Goal: Contribute content: Contribute content

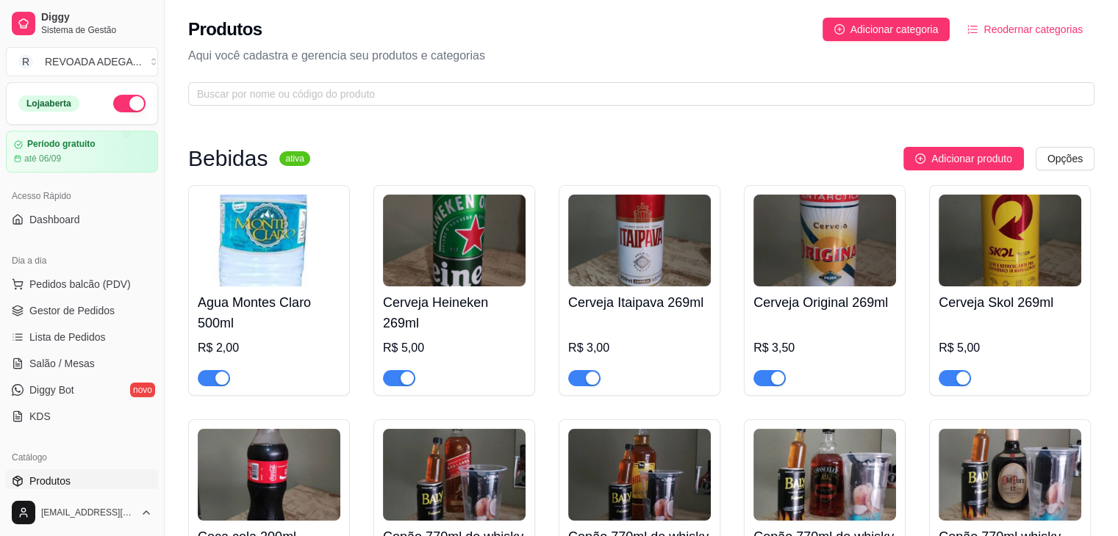
scroll to position [176, 0]
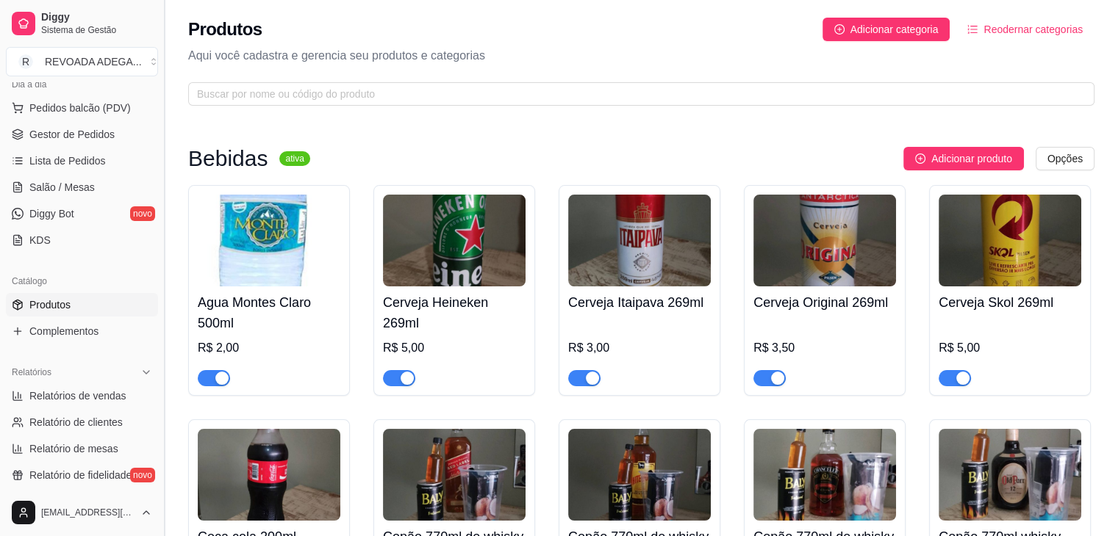
click at [158, 98] on button "Toggle Sidebar" at bounding box center [164, 268] width 12 height 536
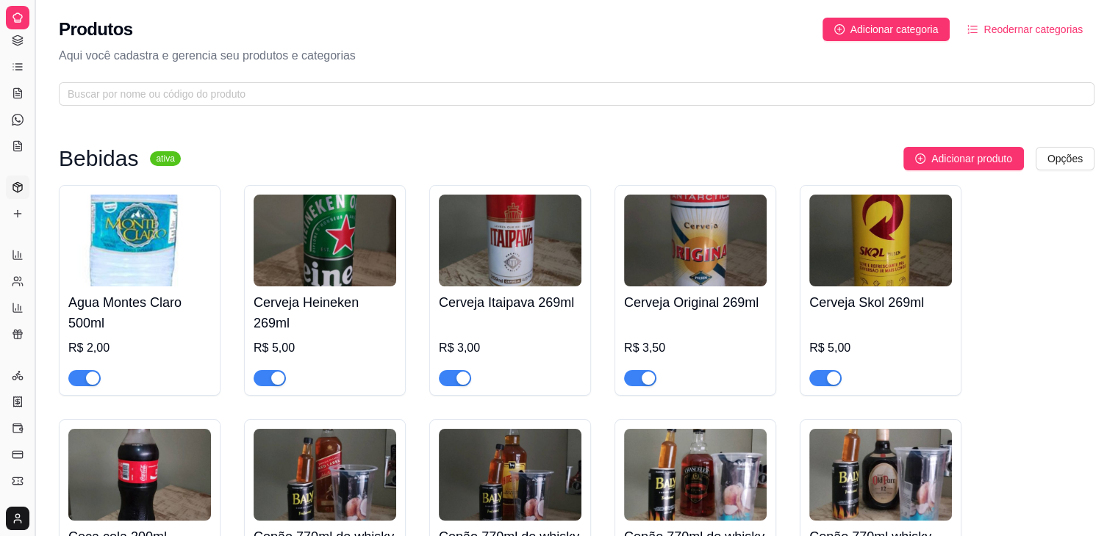
click at [158, 98] on span at bounding box center [576, 94] width 1035 height 24
click at [36, 115] on button "Toggle Sidebar" at bounding box center [35, 268] width 12 height 536
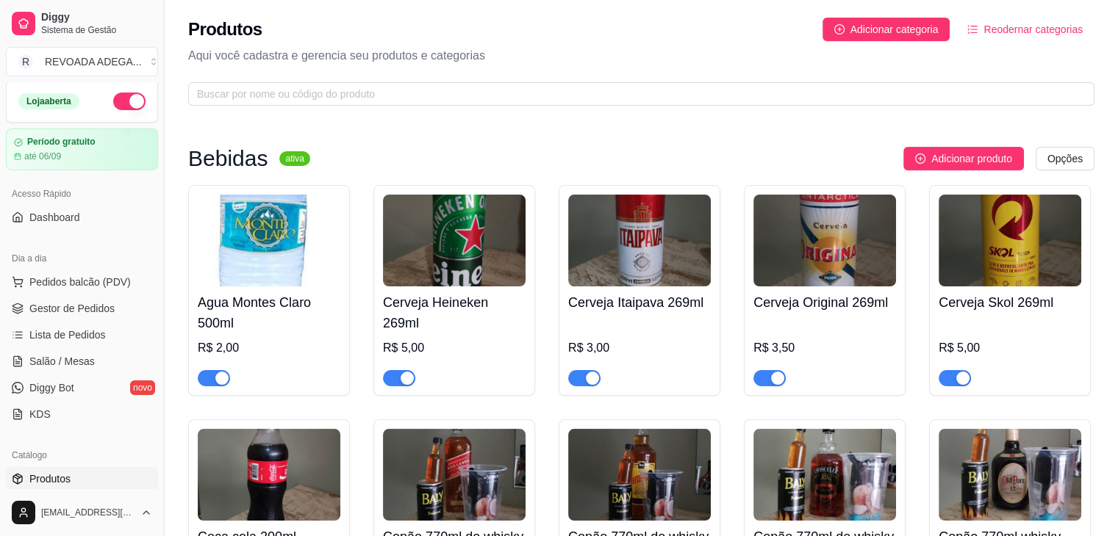
scroll to position [0, 0]
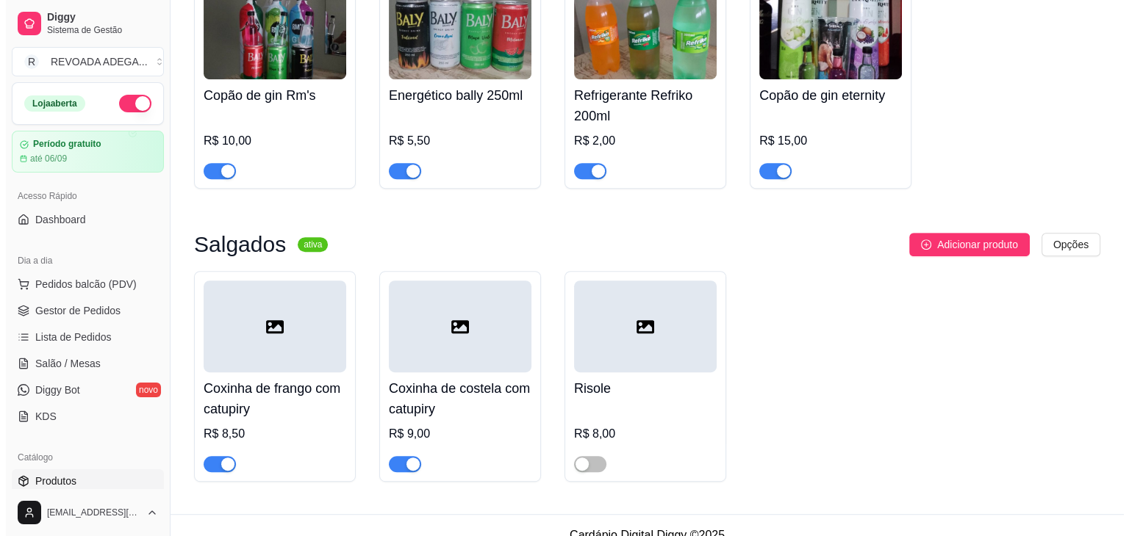
scroll to position [699, 0]
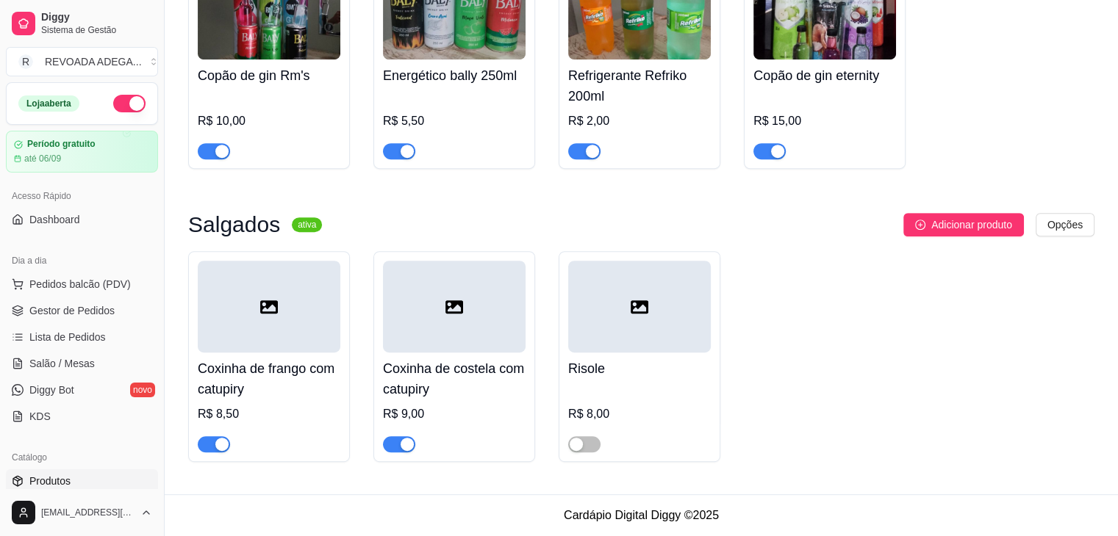
click at [286, 338] on div at bounding box center [269, 307] width 143 height 92
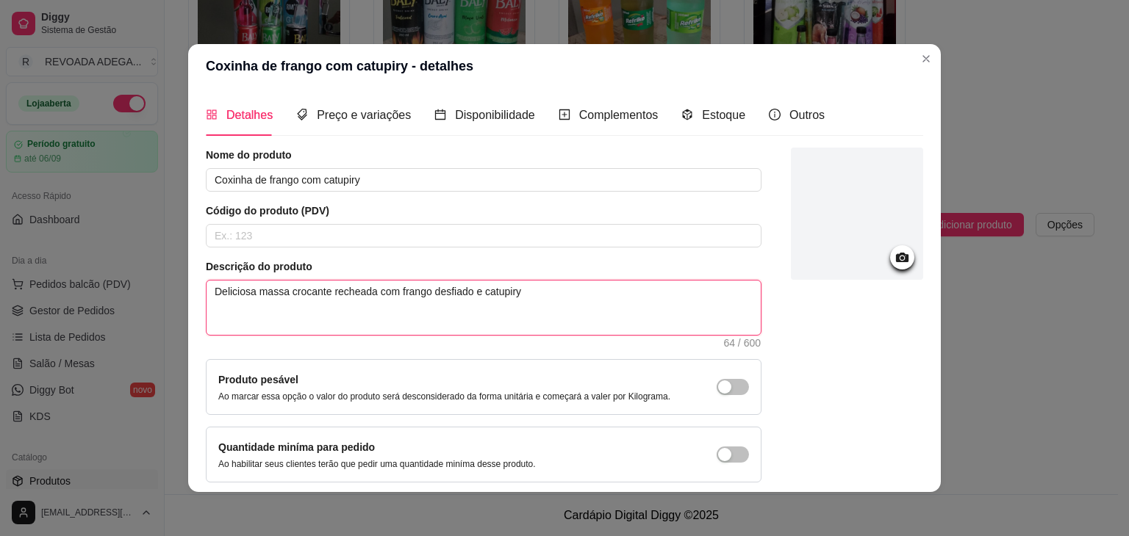
click at [326, 288] on textarea "Deliciosa massa crocante recheada com frango desfiado e catupiry" at bounding box center [484, 308] width 554 height 54
type textarea "Deliciosa massa crocante echeada com frango desfiado e catupiry"
type textarea "Deliciosa massa crocanteecheada com frango desfiado e catupiry"
type textarea "Deliciosa massa crocantecheada com frango desfiado e catupiry"
type textarea "Deliciosa massa crocanecheada com frango desfiado e catupiry"
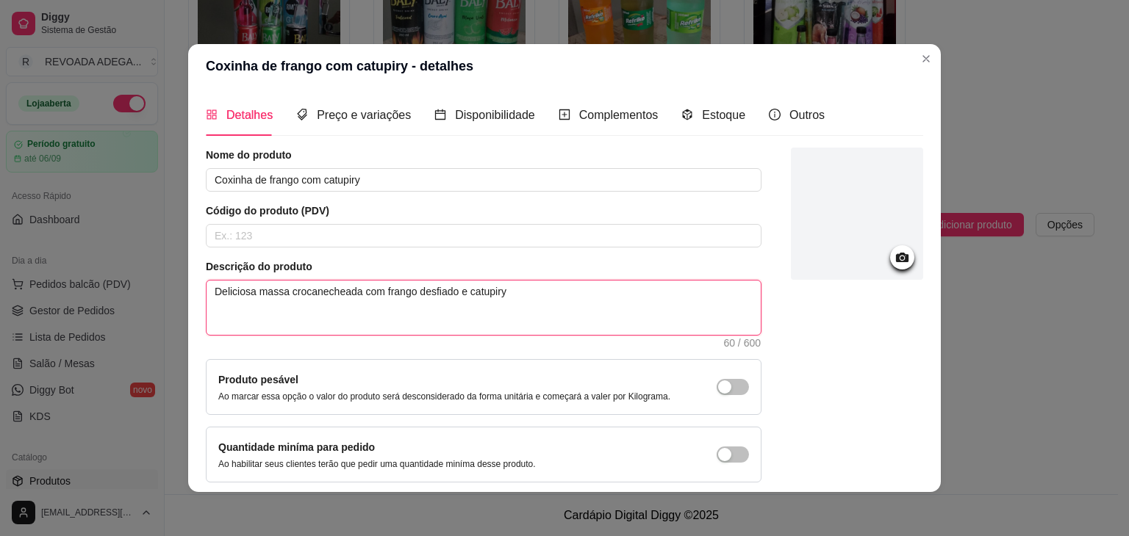
type textarea "Deliciosa massa crocaecheada com frango desfiado e catupiry"
type textarea "Deliciosa massa [DEMOGRAPHIC_DATA] com frango desfiado e catupiry"
type textarea "Deliciosa massa croecheada com frango desfiado e catupiry"
type textarea "Deliciosa massa crecheada com frango desfiado e catupiry"
type textarea "Deliciosa massa cecheada com frango desfiado e catupiry"
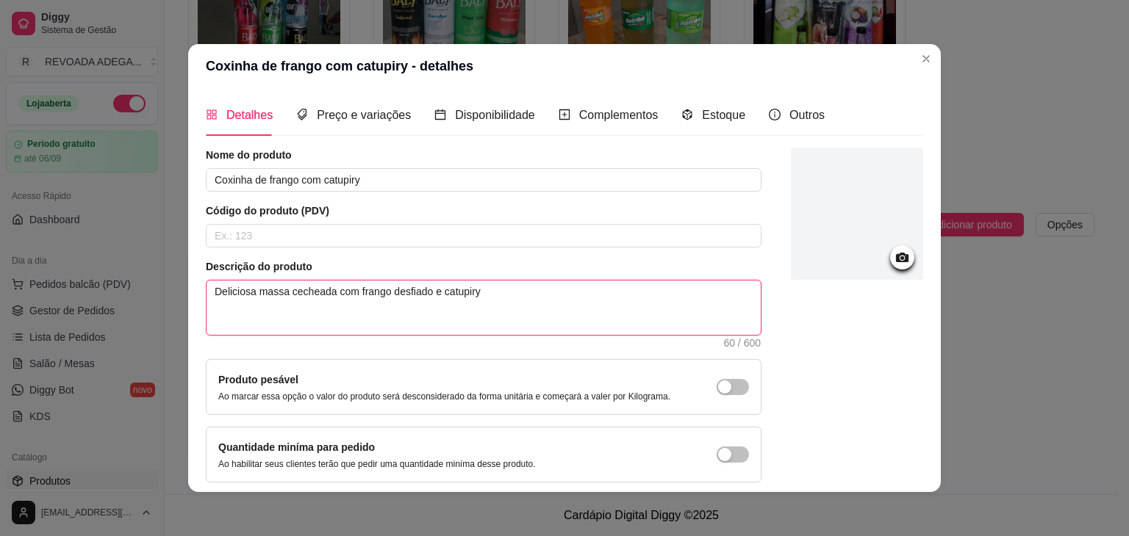
type textarea "Deliciosa massa echeada com frango desfiado e catupiry"
type textarea "Deliciosa massaecheada com frango desfiado e catupiry"
type textarea "Deliciosa massecheada com frango desfiado e catupiry"
type textarea "Deliciosa masecheada com frango desfiado e catupiry"
type textarea "Deliciosa maecheada com frango desfiado e catupiry"
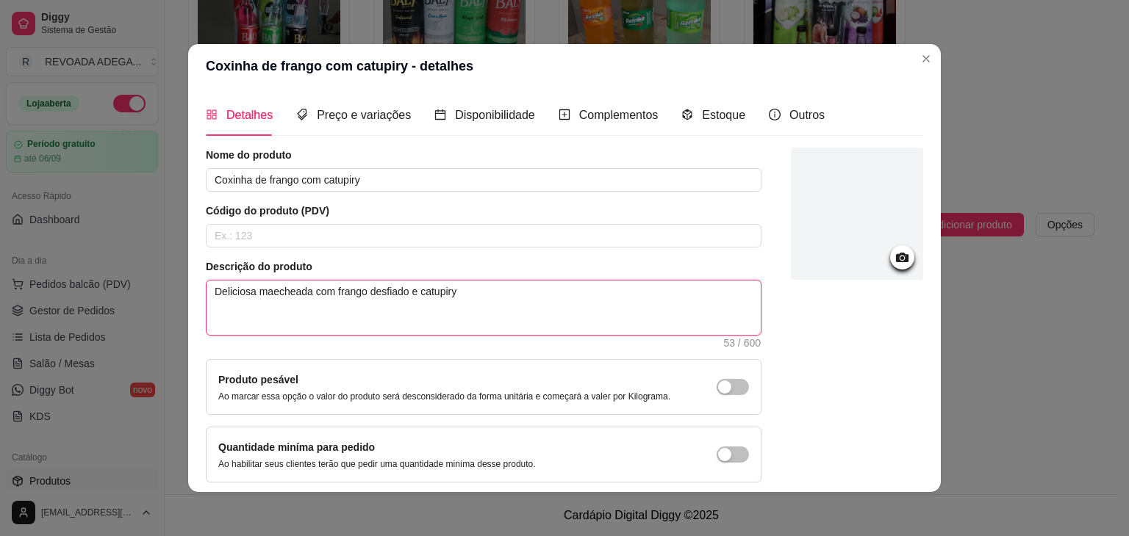
type textarea "Deliciosa mecheada com frango desfiado e catupiry"
type textarea "Deliciosa echeada com frango desfiado e catupiry"
type textarea "Deliciosaecheada com frango desfiado e catupiry"
type textarea "Deliciosecheada com frango desfiado e catupiry"
type textarea "Delicioecheada com frango desfiado e catupiry"
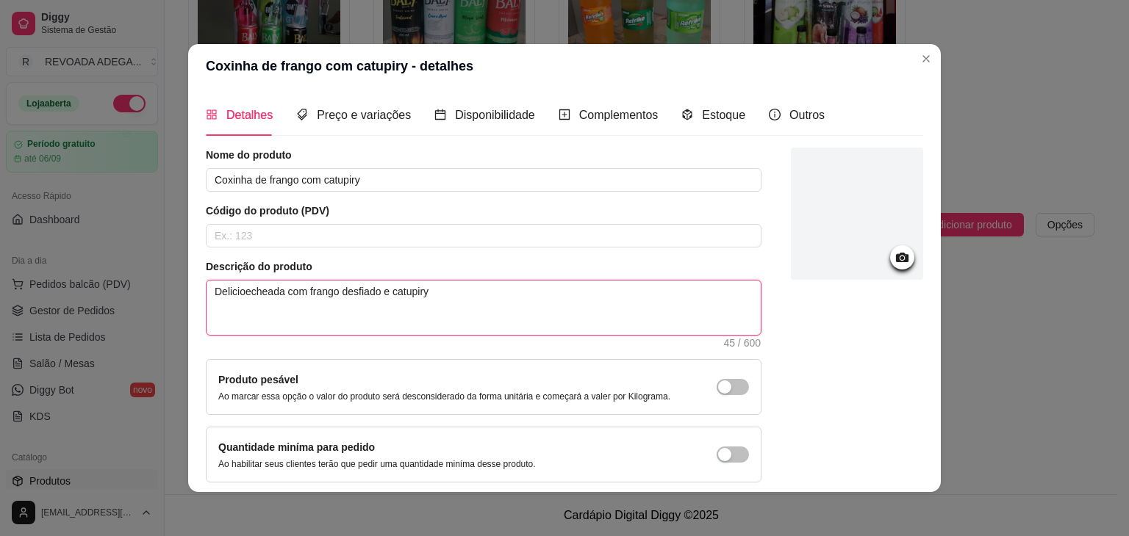
type textarea "Deliciecheada com frango desfiado e catupiry"
type textarea "Delicecheada com frango desfiado e catupiry"
type textarea "Deliecheada com frango desfiado e catupiry"
type textarea "Delecheada com [PERSON_NAME] e catupiry"
type textarea "Deecheada com [PERSON_NAME] e catupiry"
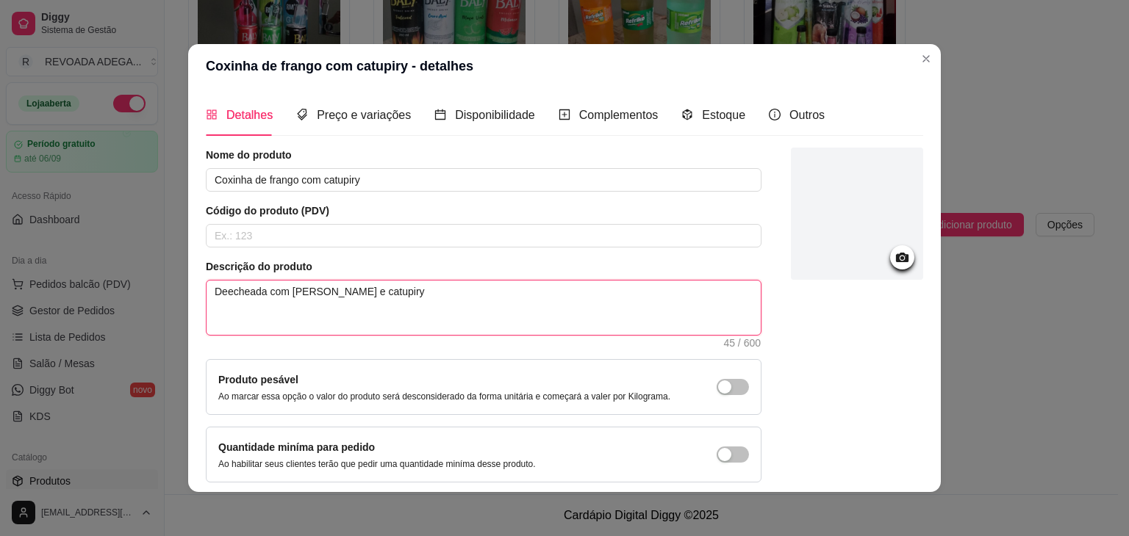
type textarea "Decheada com frango desfiado e catupiry"
type textarea "echeada com frango desfiado e catupiry"
type textarea "Recheada com frango desfiado e catupiry"
click at [805, 285] on div at bounding box center [857, 315] width 132 height 335
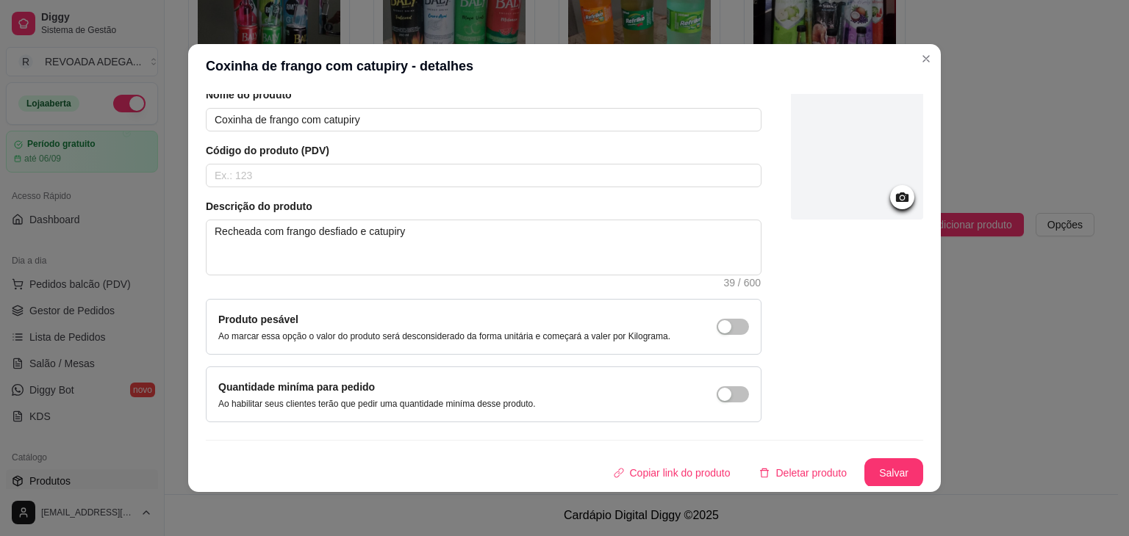
scroll to position [3, 0]
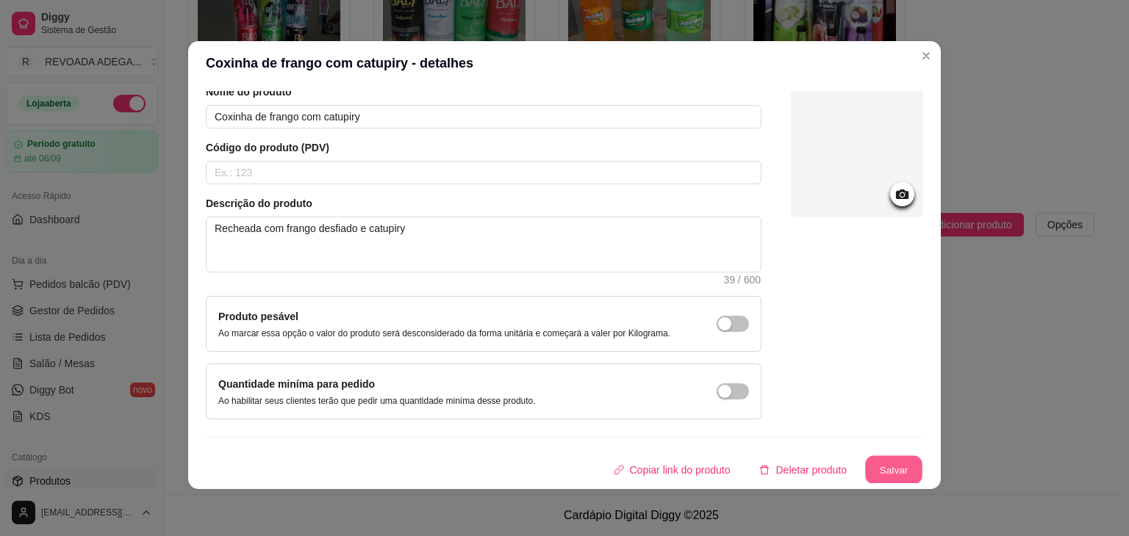
click at [882, 462] on button "Salvar" at bounding box center [893, 470] width 57 height 29
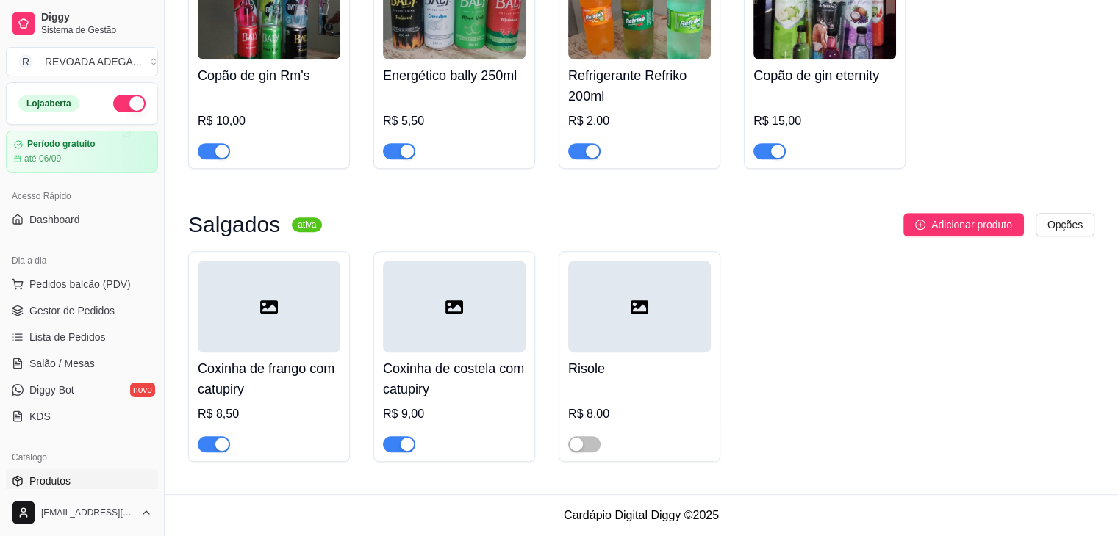
click at [468, 315] on div at bounding box center [454, 307] width 143 height 92
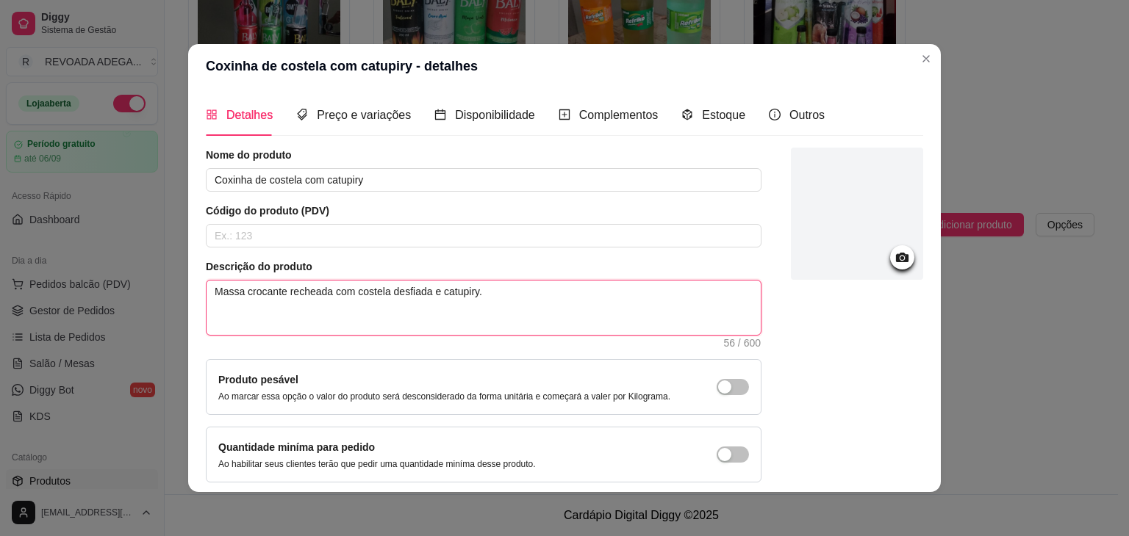
click at [285, 290] on textarea "Massa crocante recheada com costela desfiada e catupiry." at bounding box center [484, 308] width 554 height 54
type textarea "Massa crocante echeada com costela desfiada e catupiry."
type textarea "Massa crocanteecheada com costela desfiada e catupiry."
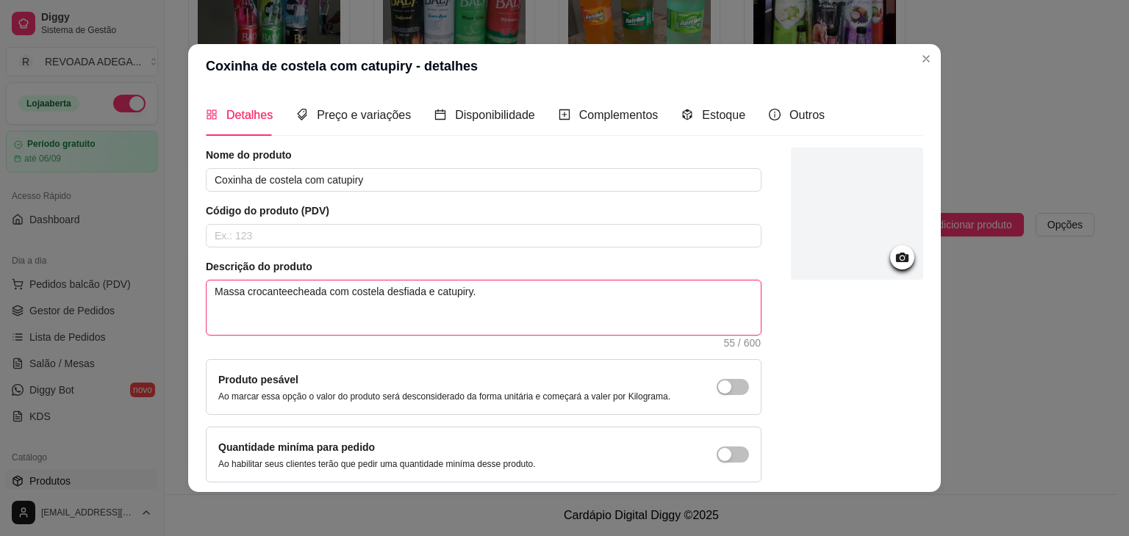
type textarea "Massa crocantecheada com costela desfiada e catupiry."
type textarea "Massa crocanecheada com costela desfiada e catupiry."
type textarea "Massa crocaecheada com costela desfiada e catupiry."
type textarea "Massa [DEMOGRAPHIC_DATA] com costela desfiada e catupiry."
type textarea "Massa croecheada com costela desfiada e catupiry."
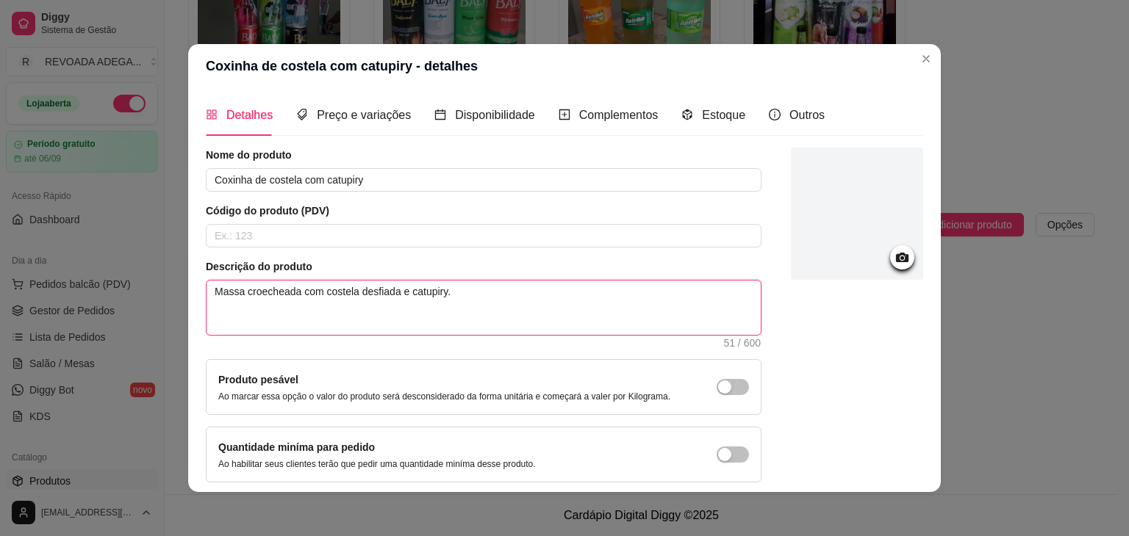
type textarea "Massa crecheada com costela desfiada e catupiry."
type textarea "Massa cecheada com costela desfiada e catupiry."
type textarea "Massa echeada com costela desfiada e catupiry."
type textarea "Massaecheada com costela desfiada e catupiry."
type textarea "Massecheada com costela desfiada e catupiry."
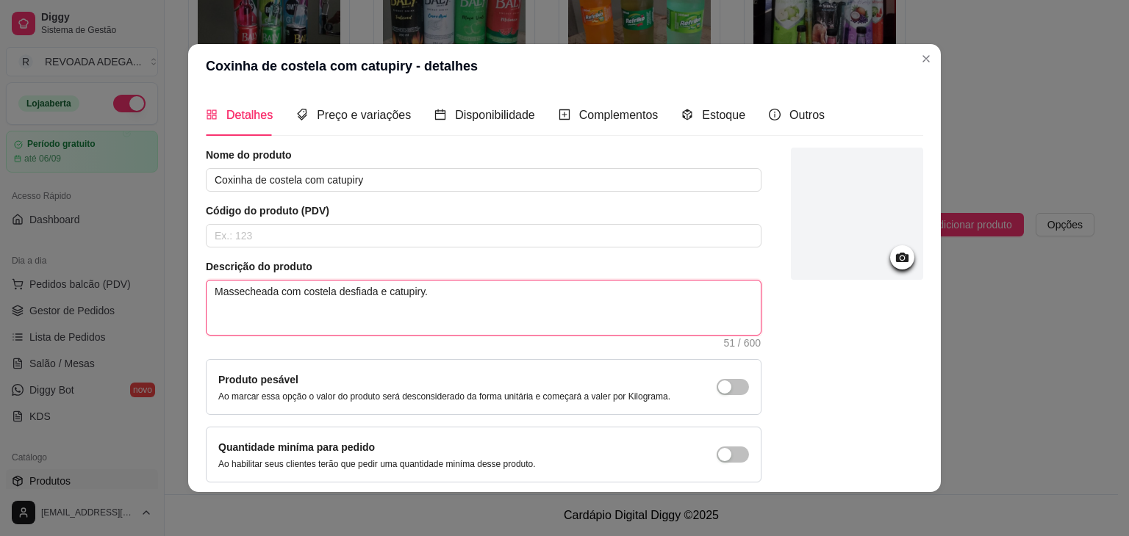
type textarea "Masecheada com costela desfiada e catupiry."
type textarea "Maecheada com costela desfiada e catupiry."
type textarea "Mecheada com costela desfiada e catupiry."
type textarea "echeada com costela desfiada e catupiry."
type textarea "Recheada com costela desfiada e catupiry."
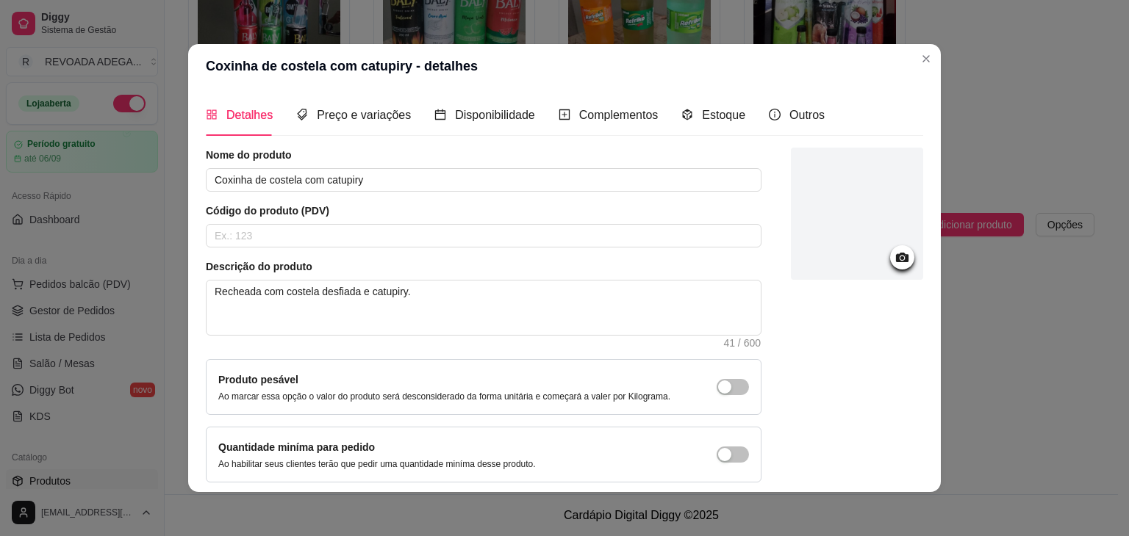
click at [823, 394] on div at bounding box center [857, 315] width 132 height 335
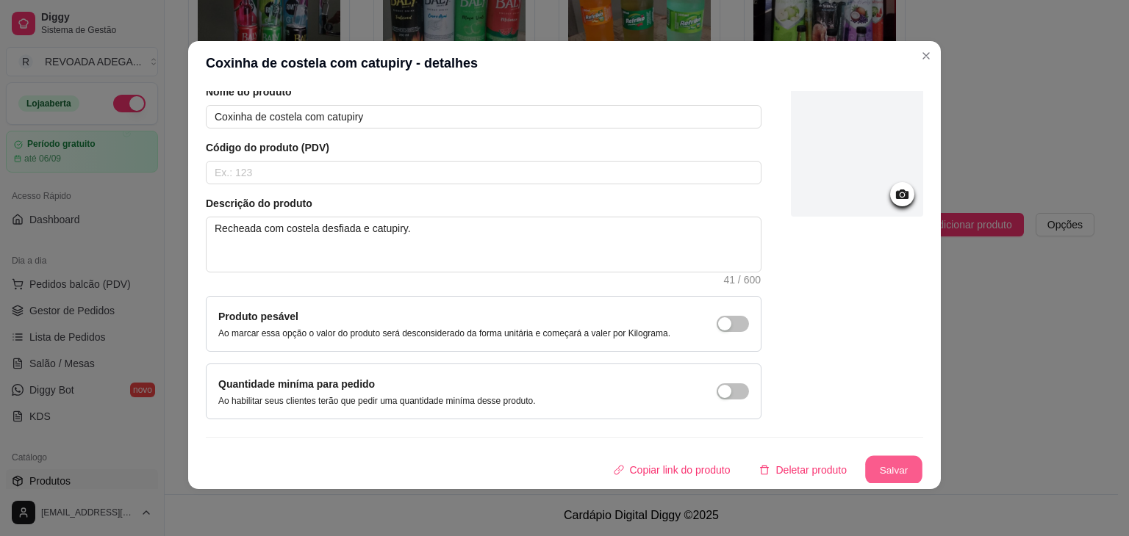
click at [875, 468] on button "Salvar" at bounding box center [893, 470] width 57 height 29
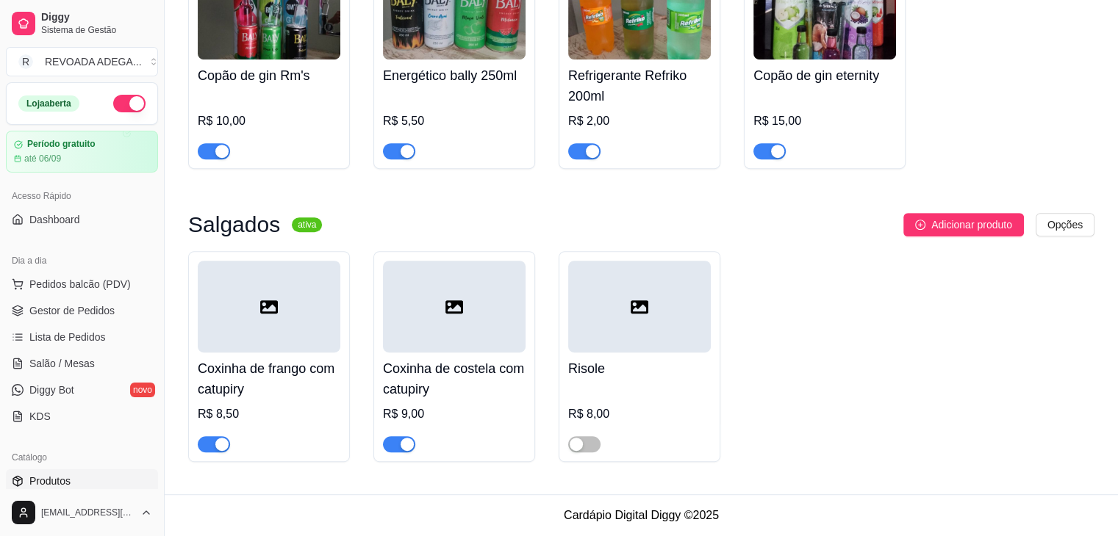
click at [579, 317] on div at bounding box center [639, 307] width 143 height 92
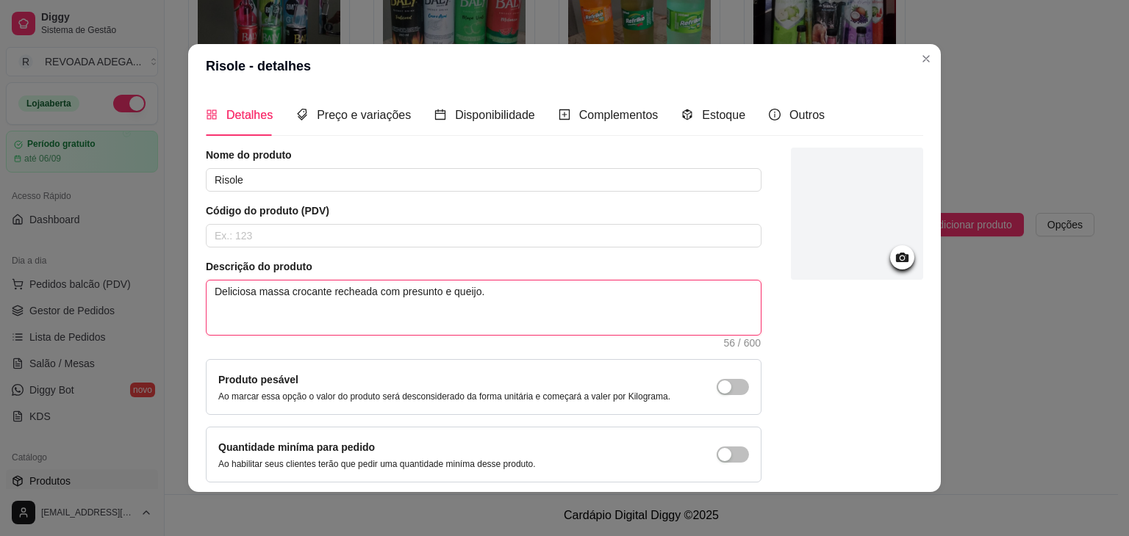
click at [326, 290] on textarea "Deliciosa massa crocante recheada com presunto e queijo." at bounding box center [484, 308] width 554 height 54
type textarea "Deliciosa massa crocante echeada com presunto e queijo."
type textarea "Deliciosa massa crocanteecheada com presunto e queijo."
type textarea "Deliciosa massa crocantecheada com presunto e queijo."
type textarea "Deliciosa massa crocanecheada com presunto e queijo."
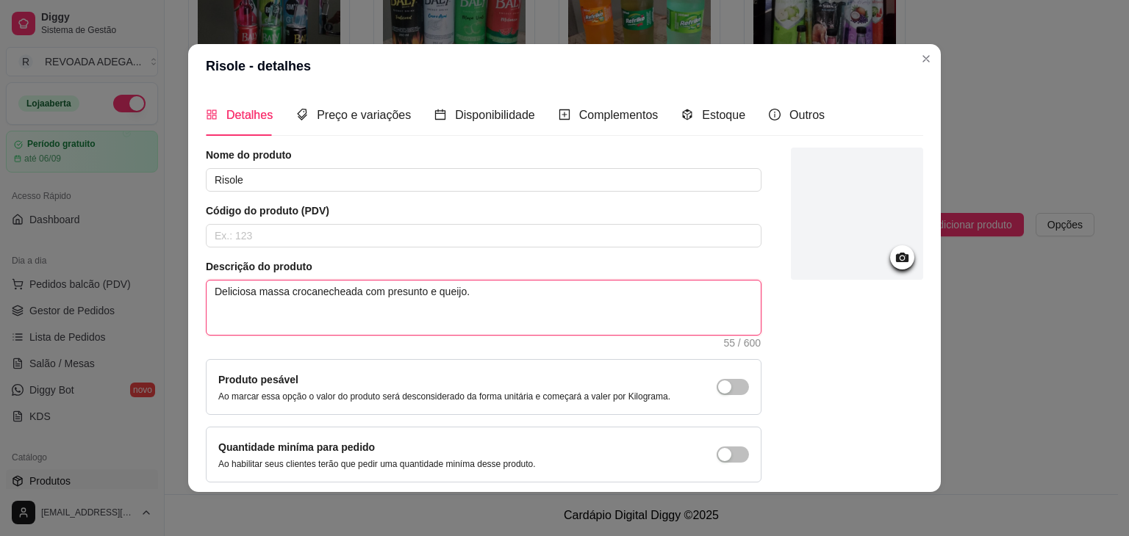
type textarea "Deliciosa massa crocaecheada com presunto e queijo."
type textarea "Deliciosa massa [DEMOGRAPHIC_DATA] com presunto e queijo."
type textarea "Deliciosa massa croecheada com presunto e queijo."
type textarea "Deliciosa massa crecheada com presunto e queijo."
type textarea "Deliciosa massa cecheada com presunto e queijo."
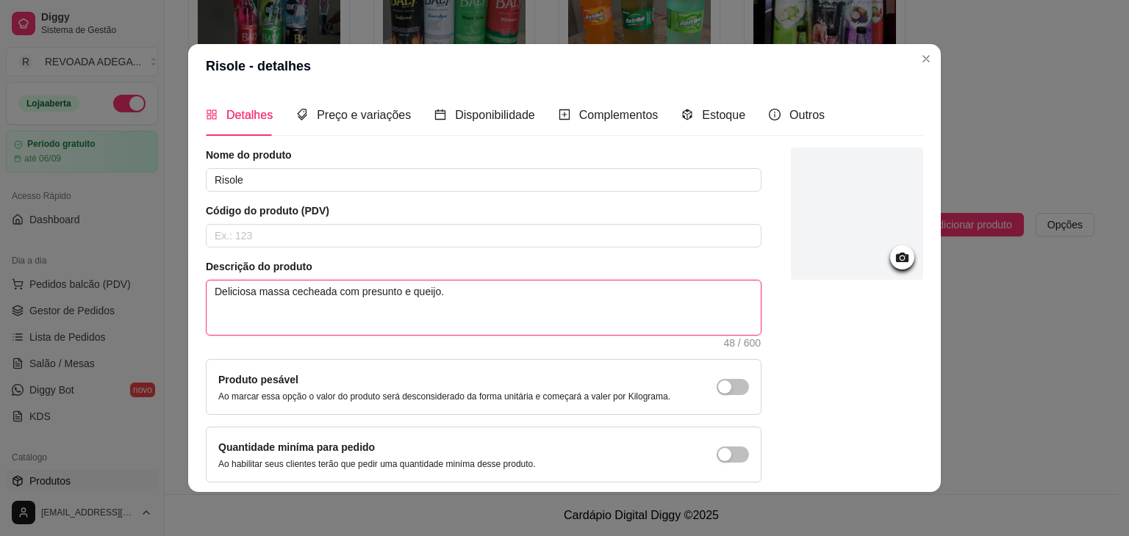
type textarea "Deliciosa massa echeada com presunto e queijo."
type textarea "Deliciosa massaecheada com presunto e queijo."
type textarea "Deliciosa massecheada com presunto e queijo."
type textarea "Deliciosa masecheada com presunto e queijo."
type textarea "Deliciosa maecheada com presunto e queijo."
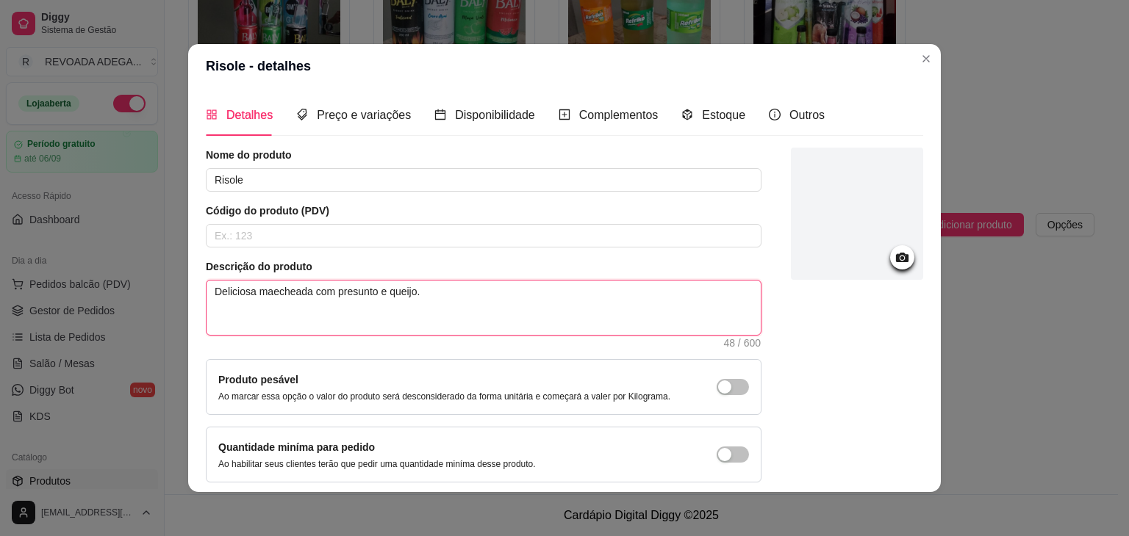
type textarea "Deliciosa mecheada com presunto e queijo."
type textarea "Deliciosa echeada com presunto e queijo."
type textarea "Deliciosaecheada com presunto e queijo."
type textarea "Deliciosecheada com presunto e queijo."
type textarea "Delicioecheada com presunto e queijo."
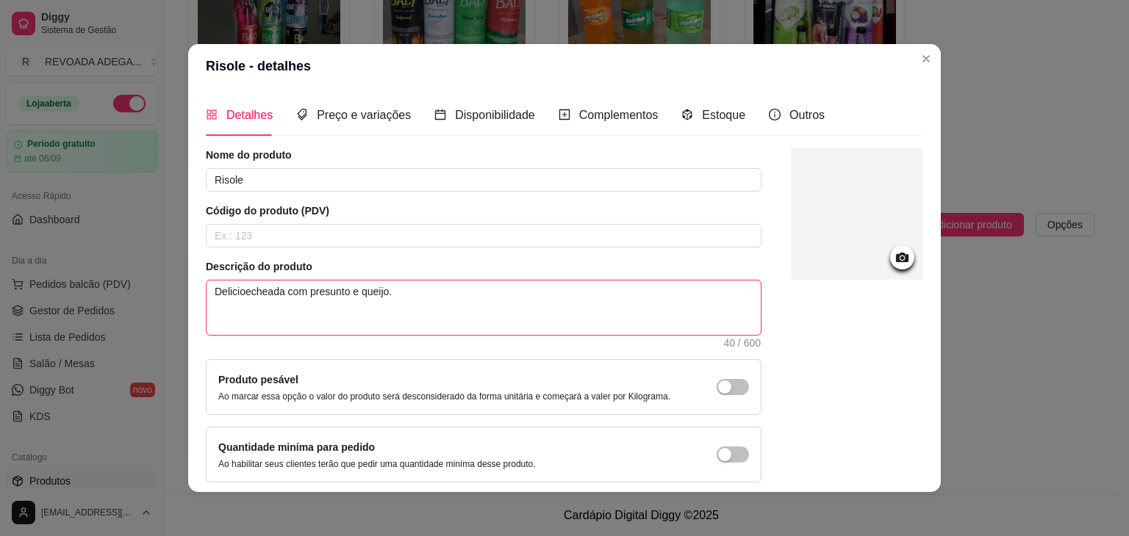
type textarea "Deliciecheada com presunto e queijo."
type textarea "Delicecheada com presunto e queijo."
type textarea "Deliecheada com presunto e queijo."
type textarea "Delecheada com presunto e queijo."
type textarea "Deecheada com presunto e queijo."
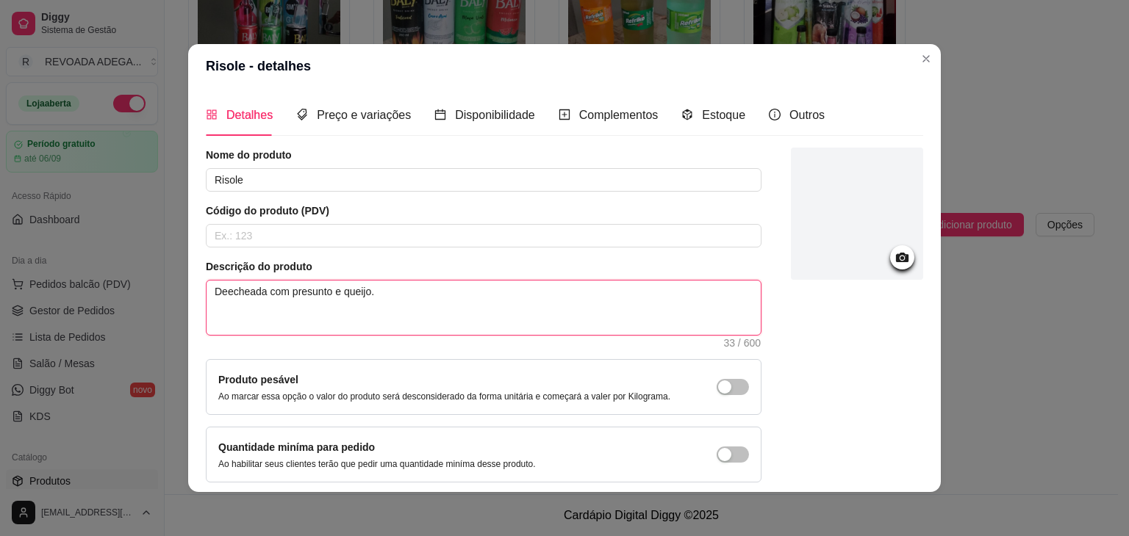
type textarea "Decheada com presunto e queijo."
type textarea "echeada com presunto e queijo."
type textarea "Recheada com presunto e queijo."
click at [249, 290] on textarea "Recheada com presunto e queijo." at bounding box center [484, 308] width 554 height 54
type textarea "Rechead com presunto e queijo."
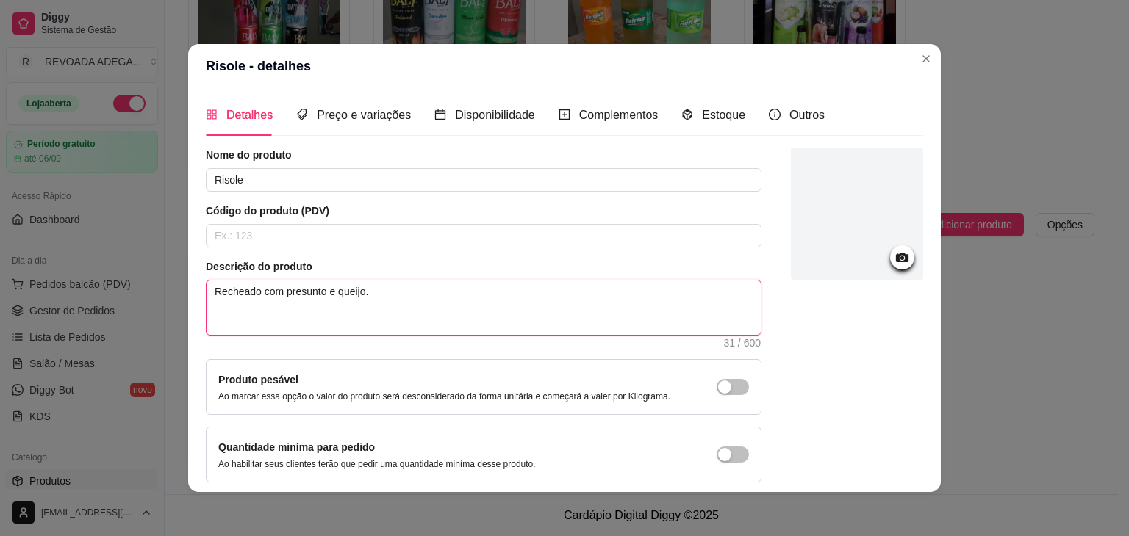
type textarea "Recheado com presunto e queijo."
click at [791, 361] on div at bounding box center [857, 315] width 132 height 335
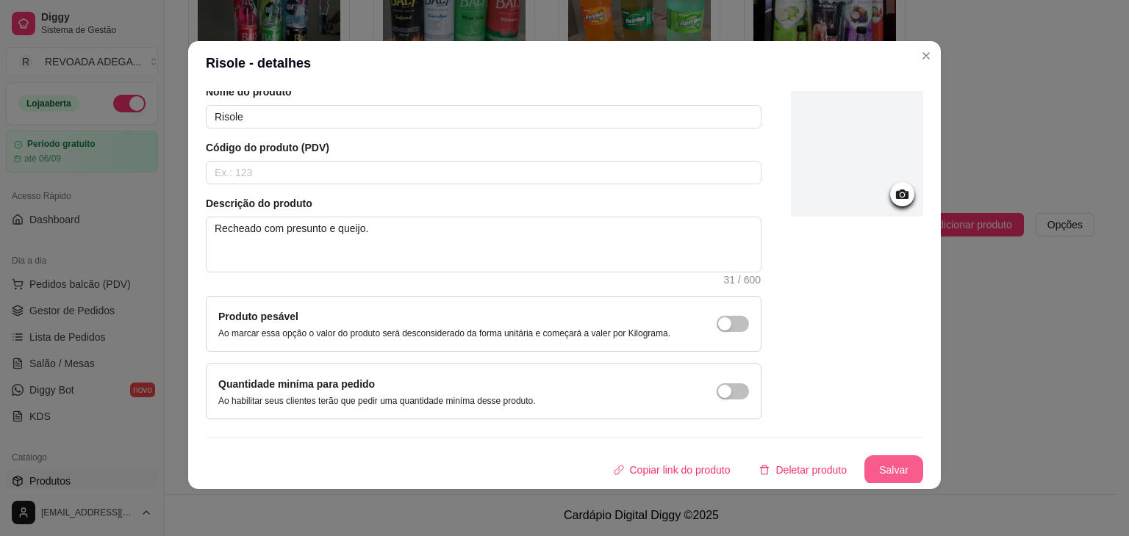
click at [885, 471] on button "Salvar" at bounding box center [893, 470] width 59 height 29
click at [886, 469] on button "Salvar" at bounding box center [893, 470] width 57 height 29
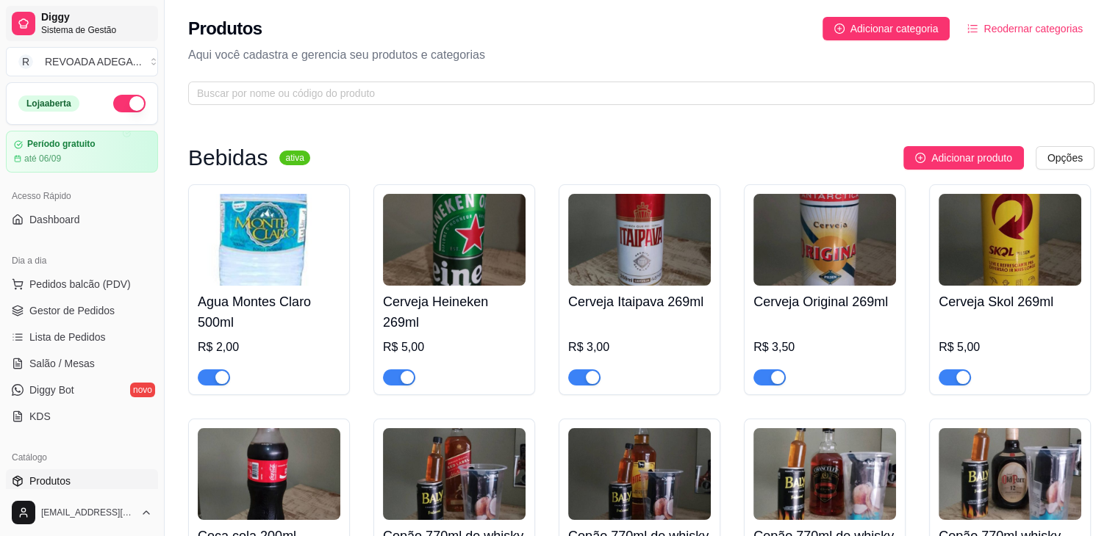
scroll to position [0, 0]
